Goal: Information Seeking & Learning: Learn about a topic

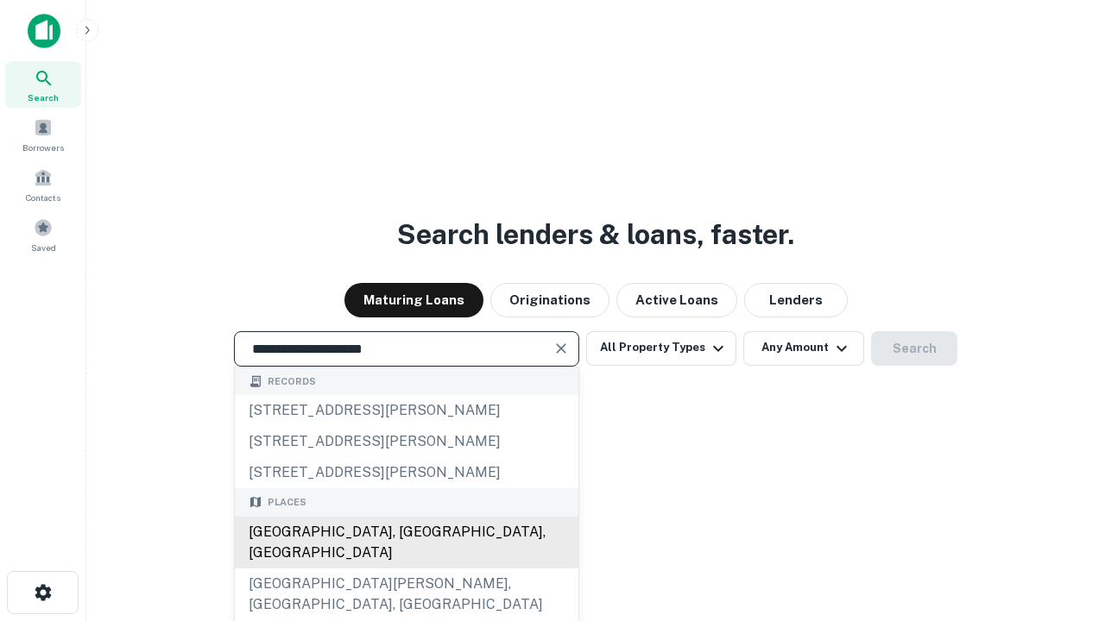
click at [406, 569] on div "[GEOGRAPHIC_DATA], [GEOGRAPHIC_DATA], [GEOGRAPHIC_DATA]" at bounding box center [407, 543] width 344 height 52
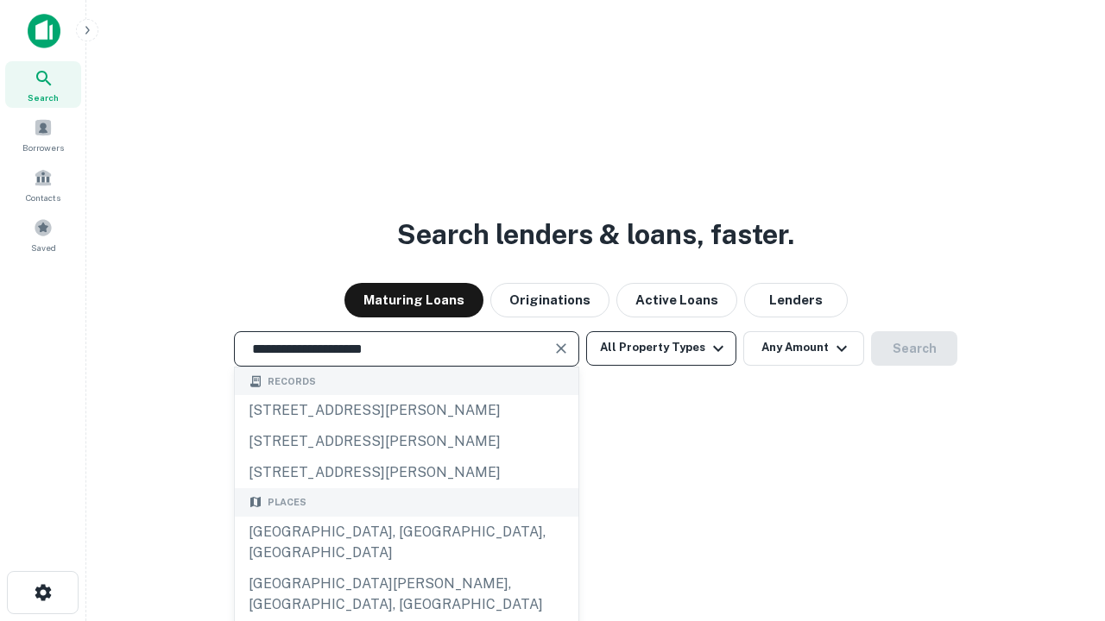
click at [661, 348] on button "All Property Types" at bounding box center [661, 348] width 150 height 35
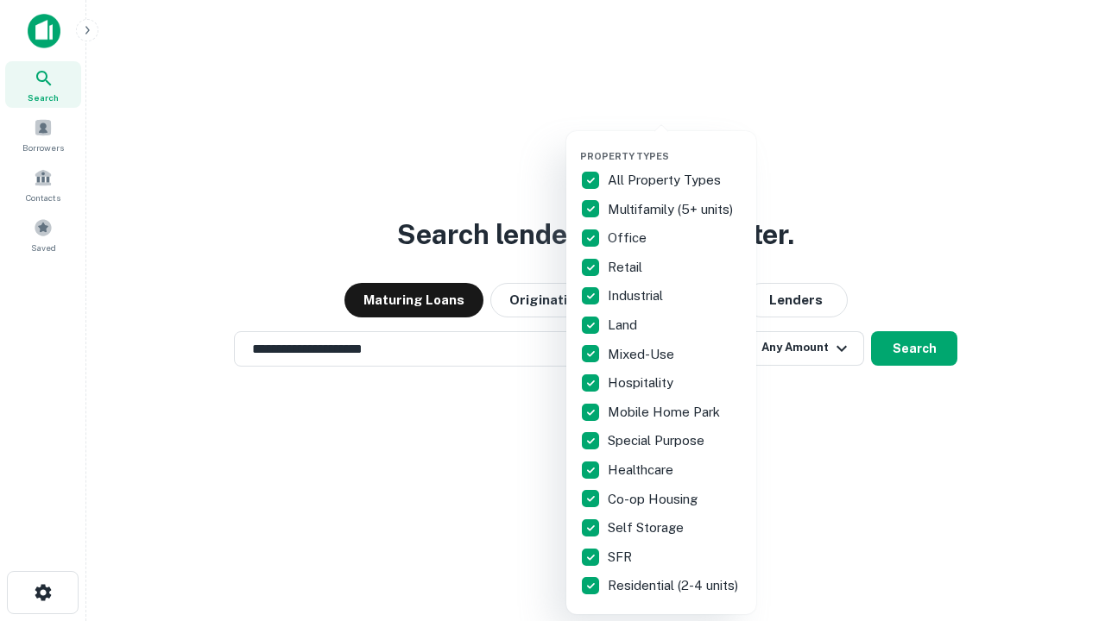
type input "**********"
click at [675, 145] on button "button" at bounding box center [675, 145] width 190 height 1
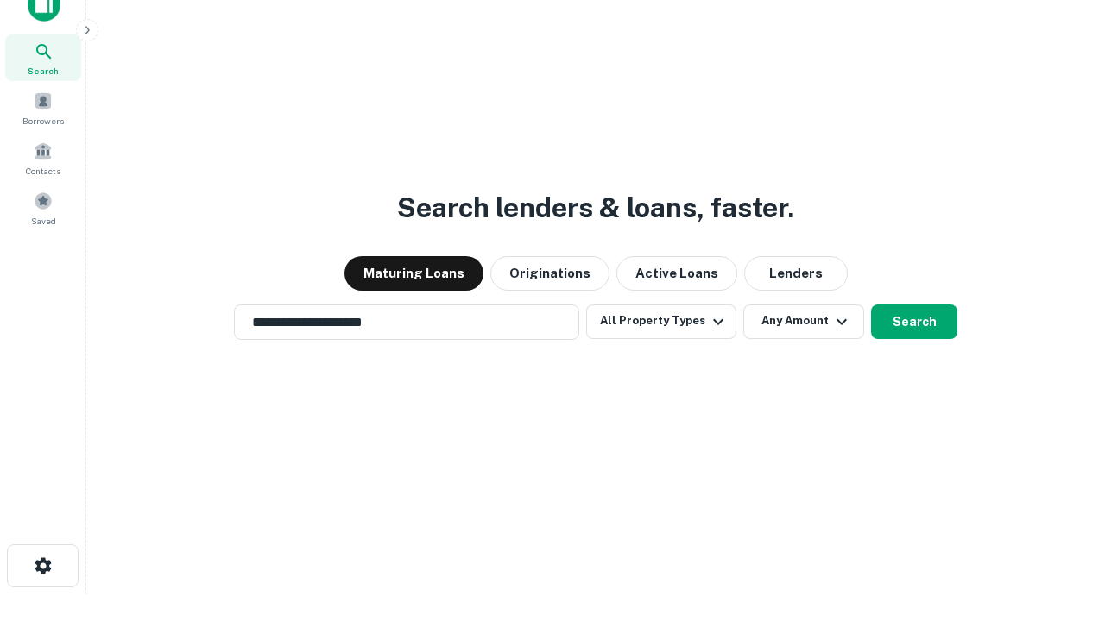
scroll to position [10, 208]
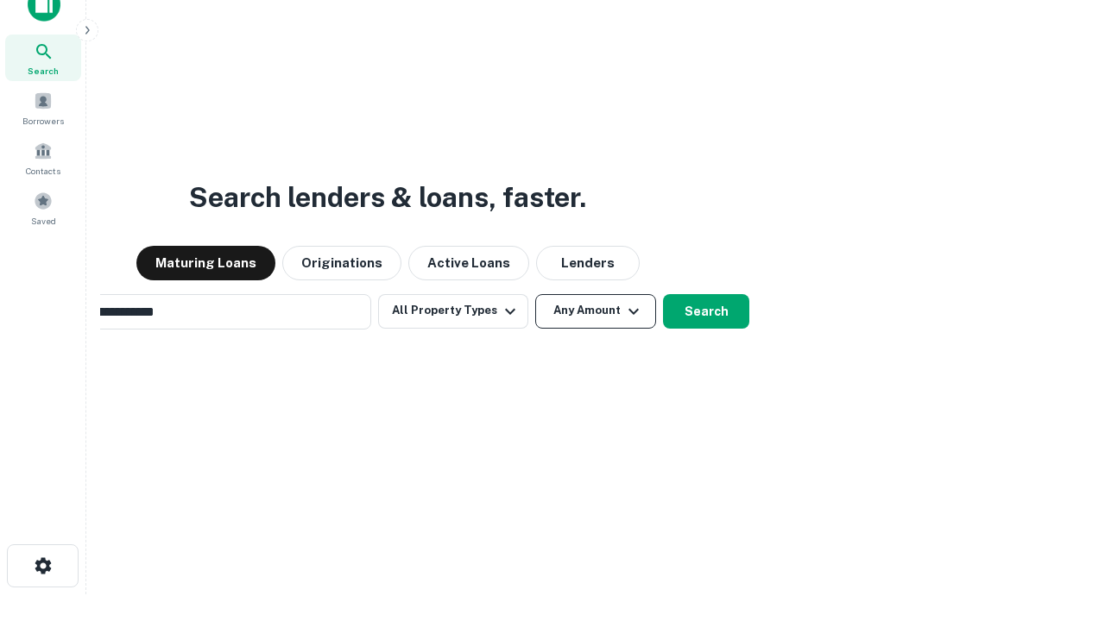
click at [535, 294] on button "Any Amount" at bounding box center [595, 311] width 121 height 35
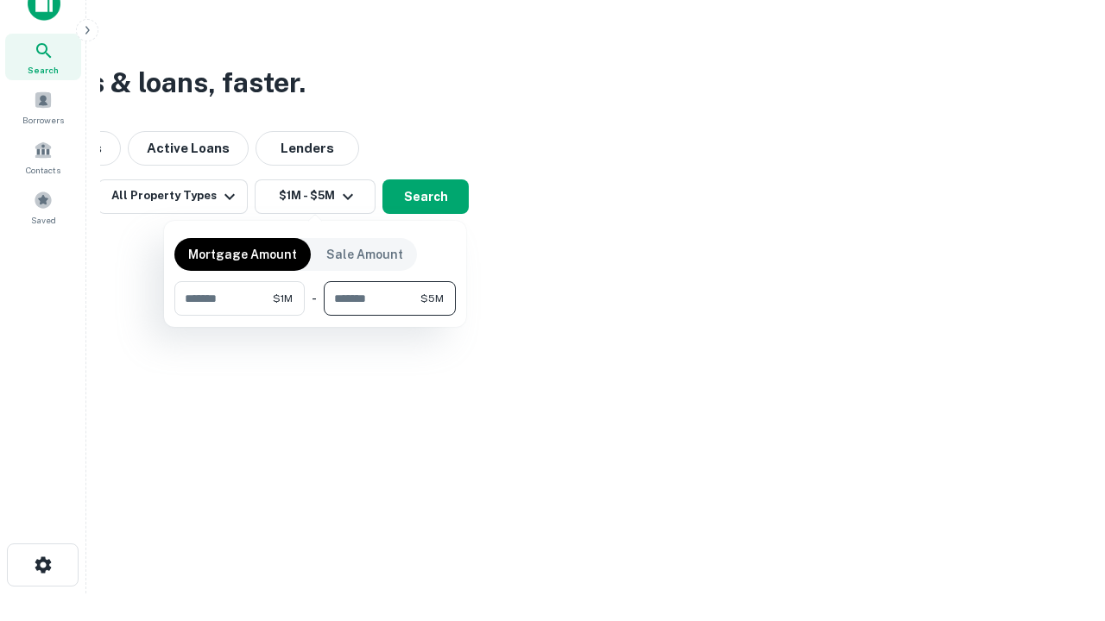
type input "*******"
click at [315, 316] on button "button" at bounding box center [314, 316] width 281 height 1
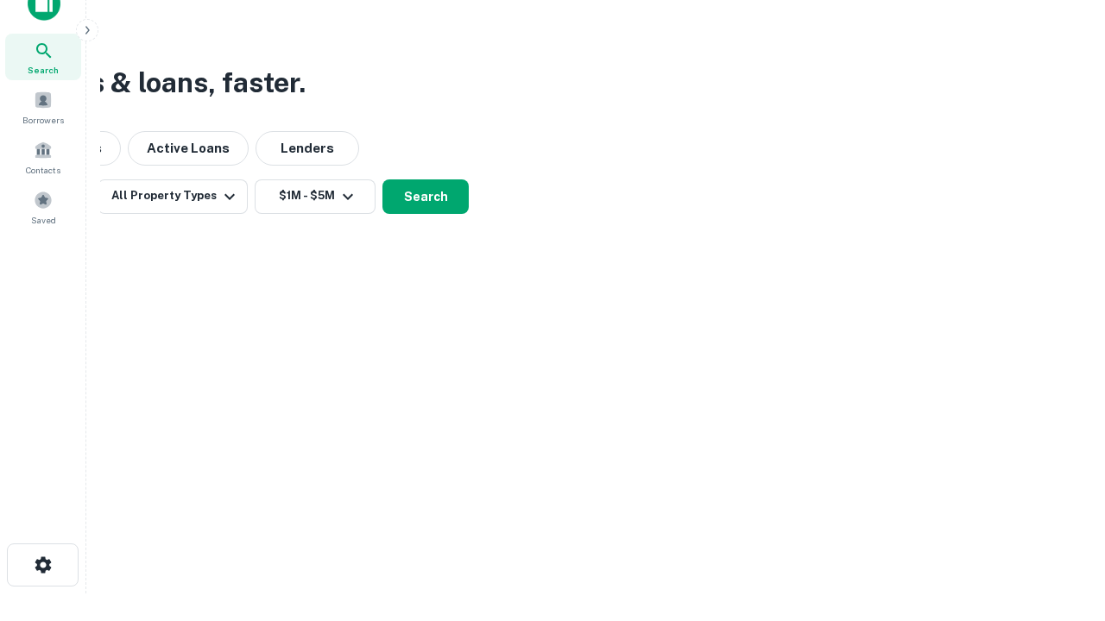
scroll to position [10, 319]
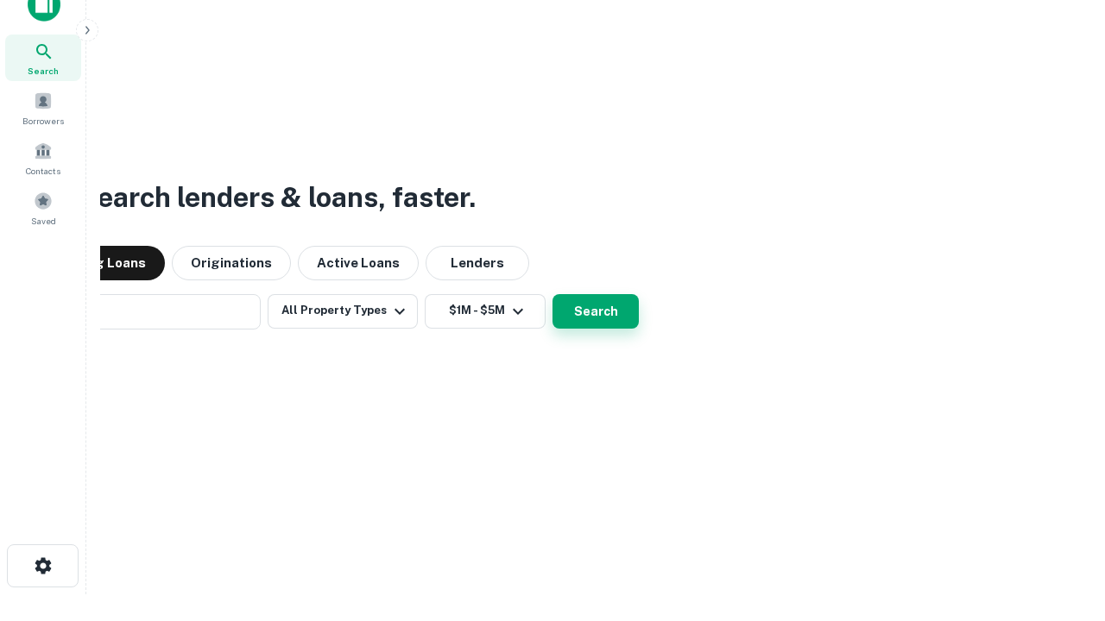
click at [552, 294] on button "Search" at bounding box center [595, 311] width 86 height 35
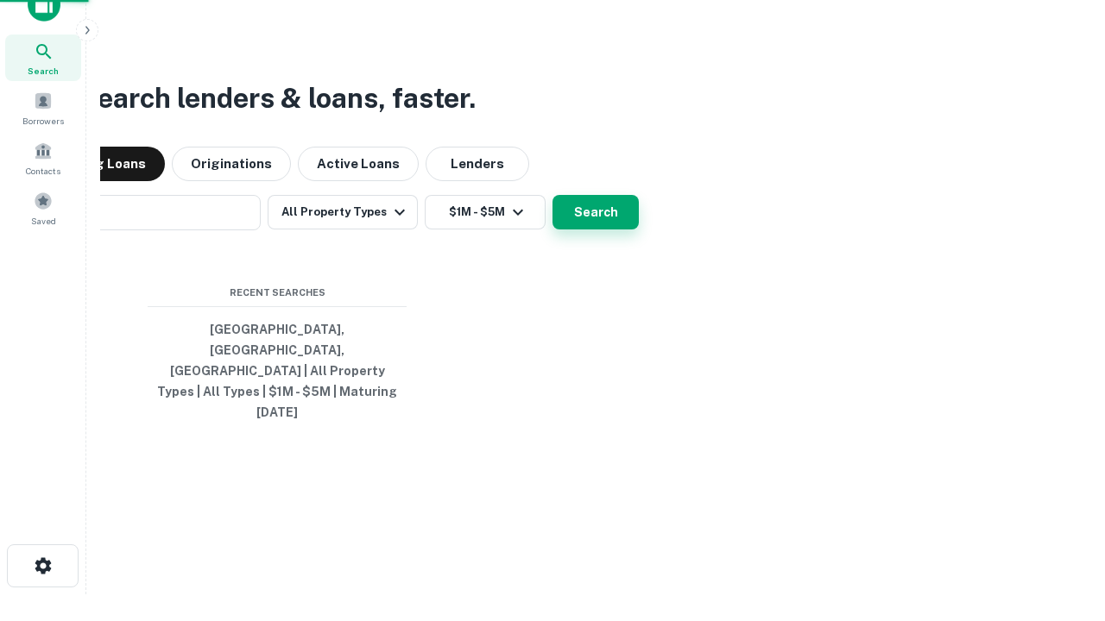
scroll to position [46, 489]
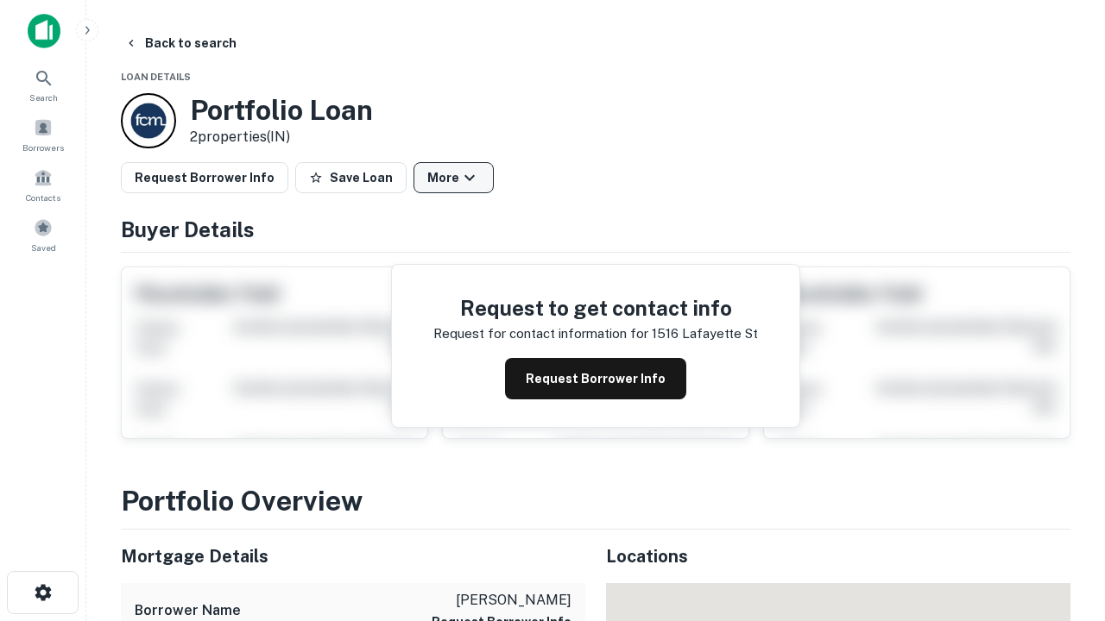
click at [453, 178] on button "More" at bounding box center [453, 177] width 80 height 31
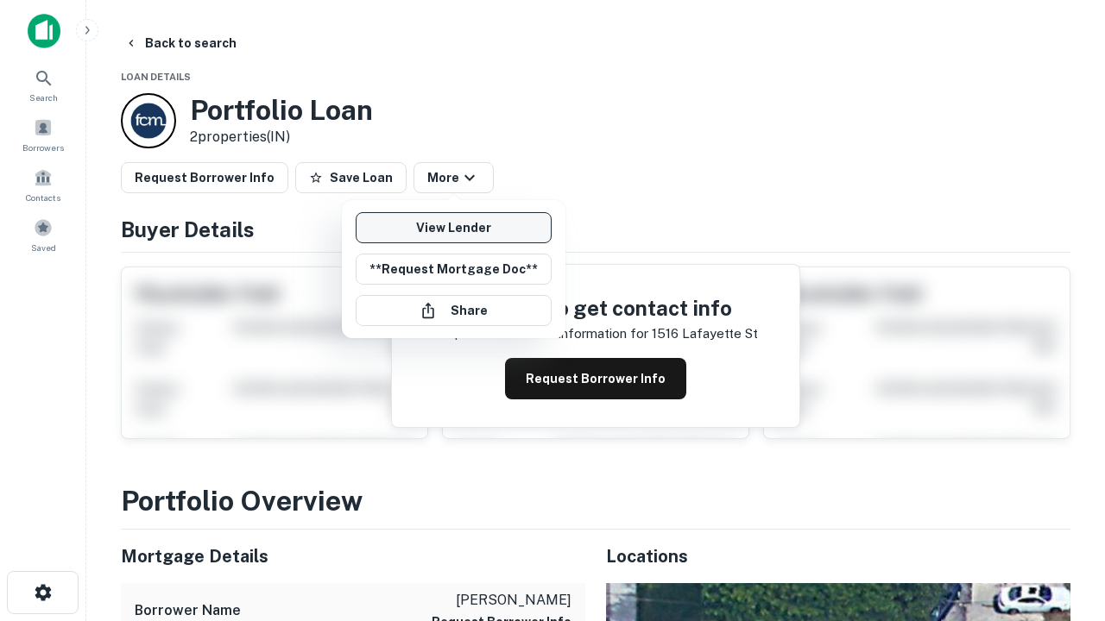
click at [453, 228] on link "View Lender" at bounding box center [454, 227] width 196 height 31
